Goal: Information Seeking & Learning: Learn about a topic

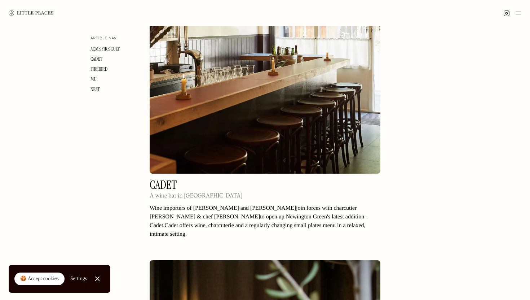
scroll to position [456, 0]
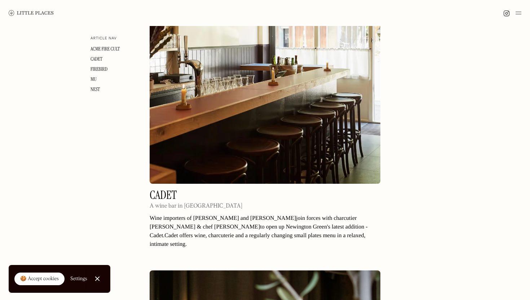
click at [168, 189] on h2 "Cadet" at bounding box center [196, 194] width 93 height 11
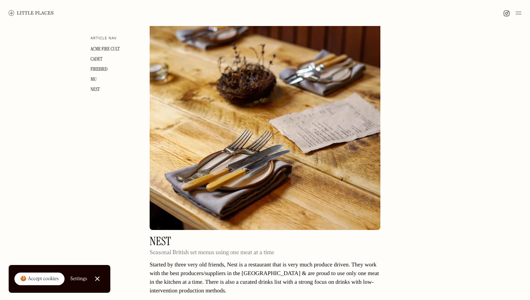
scroll to position [1582, 0]
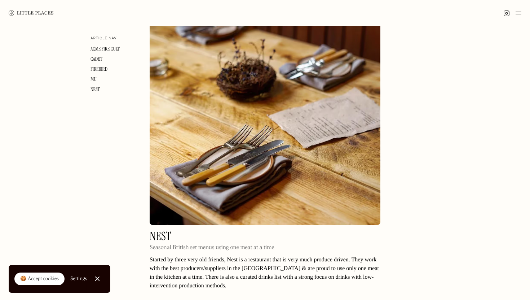
click at [167, 231] on h2 "Nest" at bounding box center [212, 236] width 125 height 11
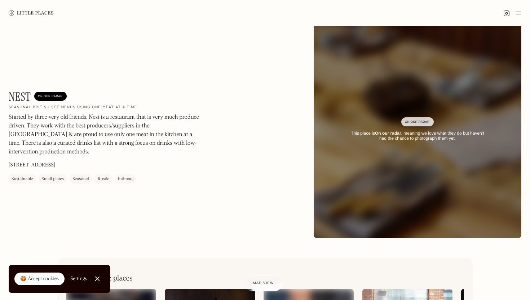
scroll to position [6, 0]
